Goal: Information Seeking & Learning: Check status

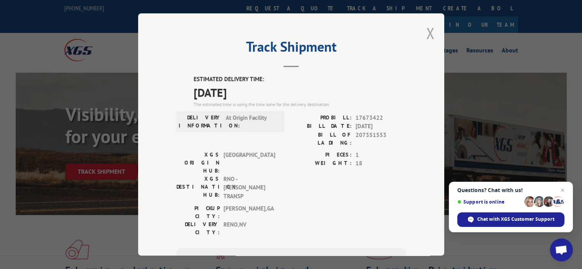
click at [427, 26] on button "Close modal" at bounding box center [430, 33] width 8 height 20
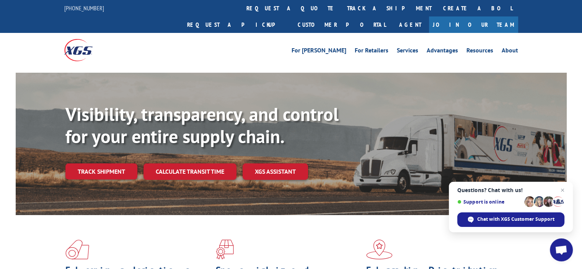
click at [89, 146] on div "Visibility, transparency, and control for your entire supply chain. Track shipm…" at bounding box center [315, 156] width 501 height 107
click at [109, 163] on link "Track shipment" at bounding box center [101, 171] width 72 height 16
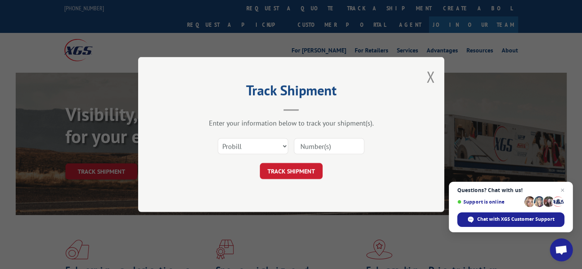
drag, startPoint x: 313, startPoint y: 146, endPoint x: 298, endPoint y: 154, distance: 17.3
click at [313, 146] on input at bounding box center [329, 146] width 70 height 16
paste input "17673689"
type input "17673689"
click at [288, 163] on button "TRACK SHIPMENT" at bounding box center [291, 171] width 63 height 16
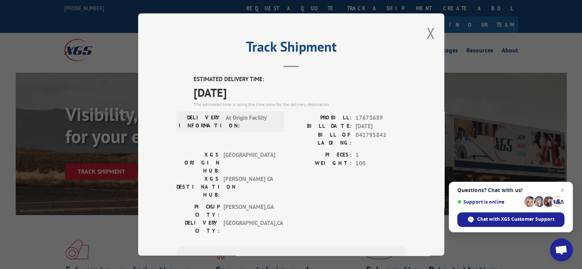
drag, startPoint x: 274, startPoint y: 192, endPoint x: 270, endPoint y: 189, distance: 5.1
click at [273, 190] on div "ESTIMATED DELIVERY TIME: [DATE] The estimated time is using the time zone for t…" at bounding box center [290, 212] width 229 height 275
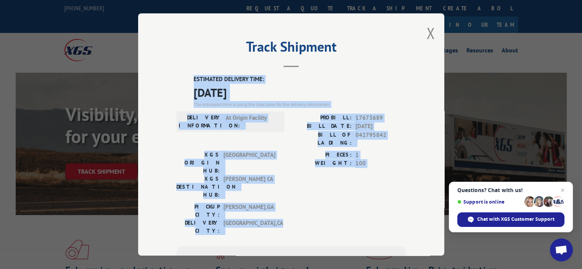
drag, startPoint x: 269, startPoint y: 187, endPoint x: 179, endPoint y: 75, distance: 144.2
click at [177, 75] on div "ESTIMATED DELIVERY TIME: [DATE] The estimated time is using the time zone for t…" at bounding box center [290, 212] width 229 height 275
copy div "ESTIMATED DELIVERY TIME: [DATE] The estimated time is using the time zone for t…"
click at [428, 34] on button "Close modal" at bounding box center [430, 33] width 8 height 20
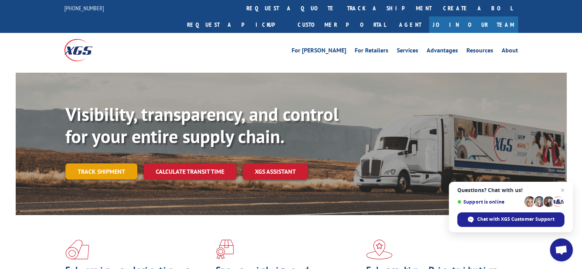
click at [96, 163] on link "Track shipment" at bounding box center [101, 171] width 72 height 16
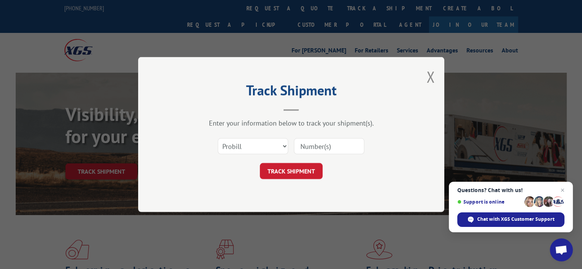
click at [316, 150] on input at bounding box center [329, 146] width 70 height 16
paste input "17673430"
type input "17673430"
click at [286, 166] on button "TRACK SHIPMENT" at bounding box center [291, 171] width 63 height 16
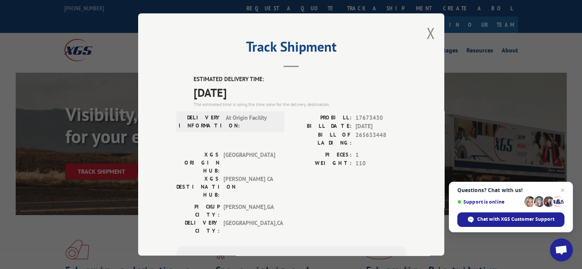
click at [182, 175] on label "XGS DESTINATION HUB:" at bounding box center [197, 187] width 43 height 24
click at [432, 34] on div "Track Shipment ESTIMATED DELIVERY TIME: [DATE] The estimated time is using the …" at bounding box center [291, 134] width 306 height 242
click at [430, 32] on button "Close modal" at bounding box center [430, 33] width 8 height 20
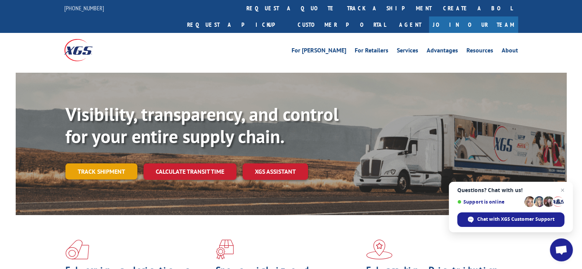
click at [118, 163] on link "Track shipment" at bounding box center [101, 171] width 72 height 16
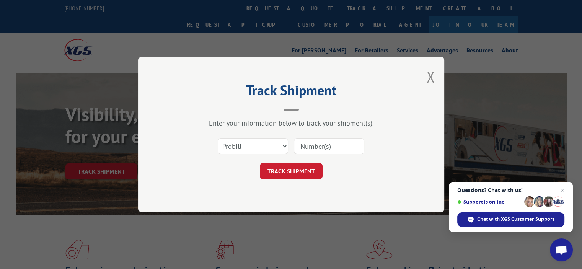
click at [317, 143] on input at bounding box center [329, 146] width 70 height 16
paste input "17673678"
type input "17673678"
click at [290, 170] on button "TRACK SHIPMENT" at bounding box center [291, 171] width 63 height 16
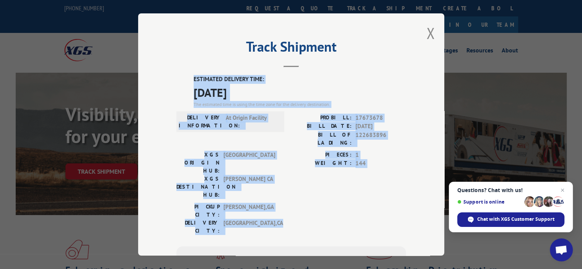
drag, startPoint x: 278, startPoint y: 182, endPoint x: 182, endPoint y: 78, distance: 141.8
click at [182, 78] on div "ESTIMATED DELIVERY TIME: [DATE] The estimated time is using the time zone for t…" at bounding box center [290, 212] width 229 height 275
copy div "ESTIMATED DELIVERY TIME: [DATE] The estimated time is using the time zone for t…"
click at [240, 175] on span "[PERSON_NAME] CA" at bounding box center [249, 187] width 52 height 24
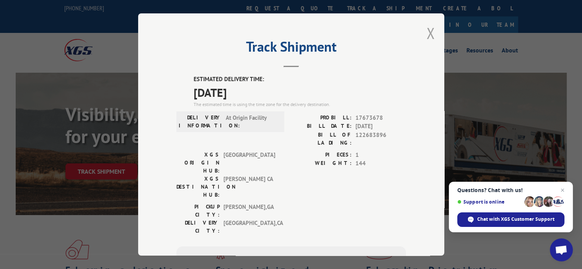
click at [426, 33] on button "Close modal" at bounding box center [430, 33] width 8 height 20
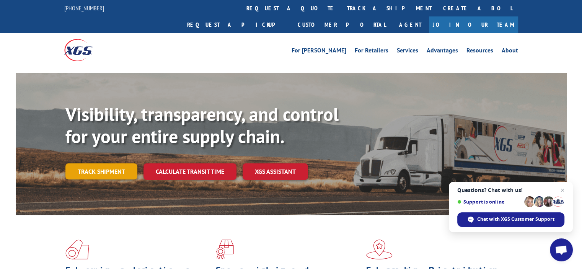
click at [84, 163] on link "Track shipment" at bounding box center [101, 171] width 72 height 16
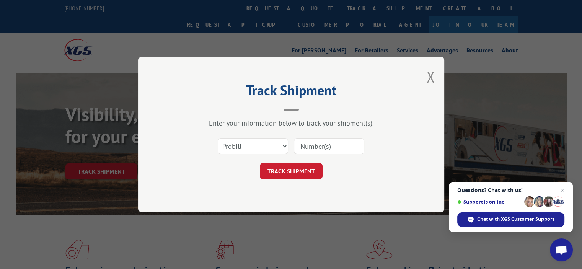
drag, startPoint x: 322, startPoint y: 146, endPoint x: 291, endPoint y: 157, distance: 32.2
click at [322, 146] on input at bounding box center [329, 146] width 70 height 16
paste input "17673430"
type input "17673430"
click at [280, 166] on button "TRACK SHIPMENT" at bounding box center [291, 171] width 63 height 16
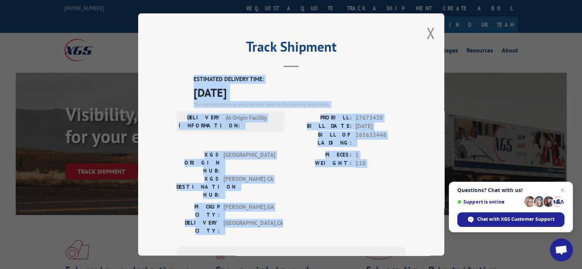
drag, startPoint x: 273, startPoint y: 187, endPoint x: 188, endPoint y: 79, distance: 137.2
click at [188, 79] on div "ESTIMATED DELIVERY TIME: [DATE] The estimated time is using the time zone for t…" at bounding box center [290, 212] width 229 height 275
copy div "ESTIMATED DELIVERY TIME: [DATE] The estimated time is using the time zone for t…"
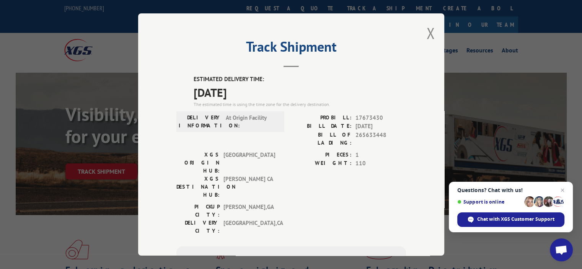
click at [423, 31] on div "Track Shipment ESTIMATED DELIVERY TIME: [DATE] The estimated time is using the …" at bounding box center [291, 134] width 306 height 242
click at [427, 35] on button "Close modal" at bounding box center [430, 33] width 8 height 20
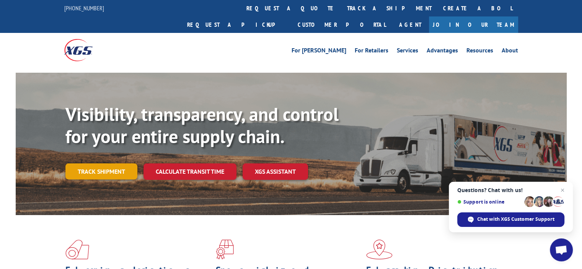
click at [112, 163] on link "Track shipment" at bounding box center [101, 171] width 72 height 16
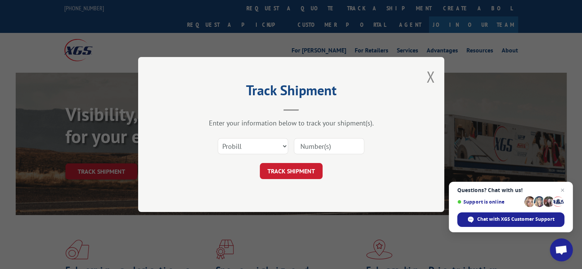
click at [317, 145] on input at bounding box center [329, 146] width 70 height 16
paste input "17673514"
type input "17673514"
click at [292, 167] on button "TRACK SHIPMENT" at bounding box center [291, 171] width 63 height 16
